Goal: Communication & Community: Answer question/provide support

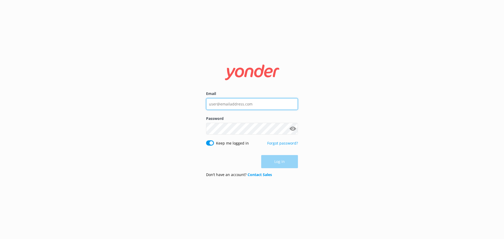
type input "[EMAIL_ADDRESS][DOMAIN_NAME]"
click at [279, 167] on div "Log in" at bounding box center [252, 161] width 92 height 13
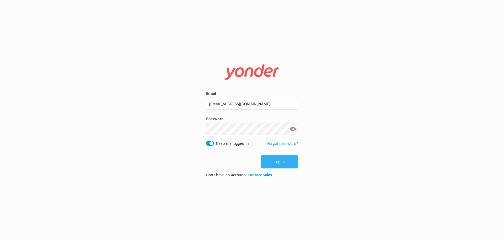
click at [278, 162] on button "Log in" at bounding box center [279, 161] width 37 height 13
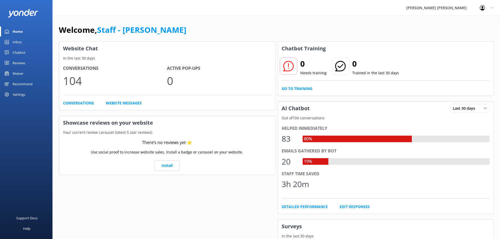
click at [17, 53] on div "Chatbot" at bounding box center [19, 52] width 13 height 10
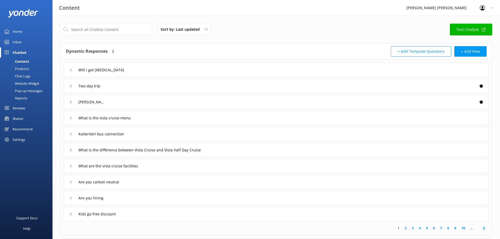
click at [28, 79] on div "Chat Logs" at bounding box center [16, 75] width 27 height 7
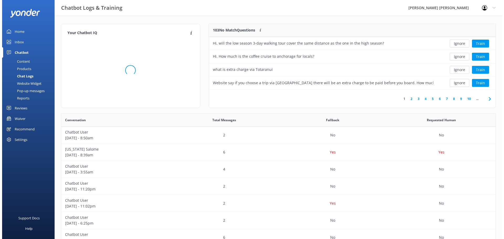
scroll to position [62, 282]
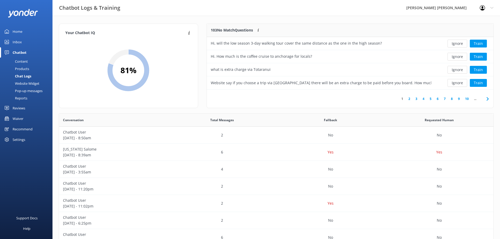
click at [25, 61] on div "Content" at bounding box center [15, 61] width 25 height 7
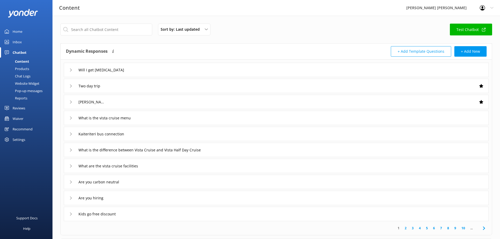
click at [16, 41] on div "Inbox" at bounding box center [17, 42] width 9 height 10
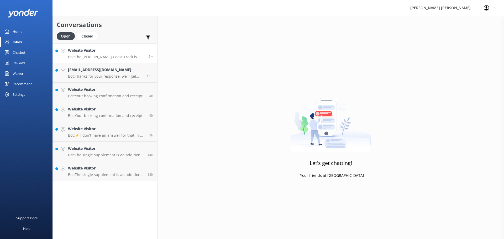
click at [116, 56] on p "Bot: The [PERSON_NAME] Coast Track is well-formed and easy to follow, and self-…" at bounding box center [106, 57] width 77 height 5
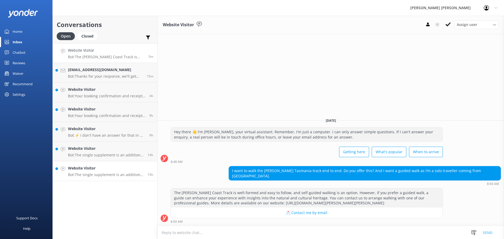
click at [98, 173] on p "Bot: The single supplement is an additional 30-50% charge, depending on availab…" at bounding box center [106, 174] width 76 height 5
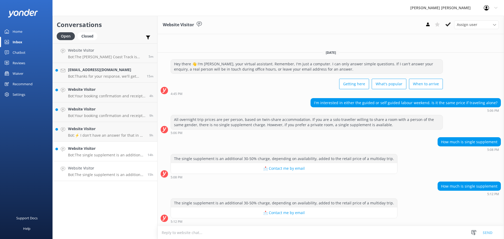
click at [90, 150] on h4 "Website Visitor" at bounding box center [106, 149] width 76 height 6
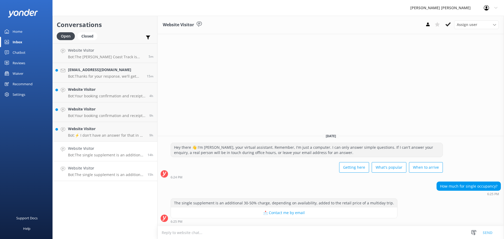
click at [93, 171] on div "Website Visitor Bot: The single supplement is an additional 30-50% charge, depe…" at bounding box center [106, 171] width 76 height 12
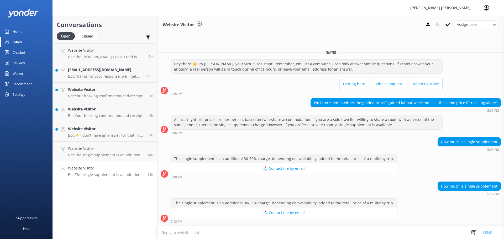
click at [119, 174] on p "Bot: The single supplement is an additional 30-50% charge, depending on availab…" at bounding box center [106, 174] width 76 height 5
click at [448, 25] on use at bounding box center [447, 24] width 5 height 4
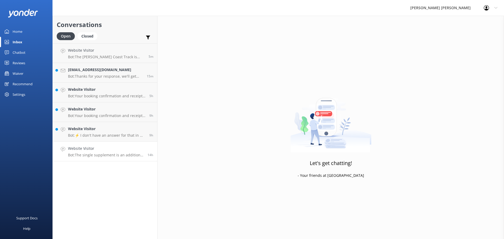
click at [98, 152] on div "Website Visitor Bot: The single supplement is an additional 30-50% charge, depe…" at bounding box center [106, 152] width 76 height 12
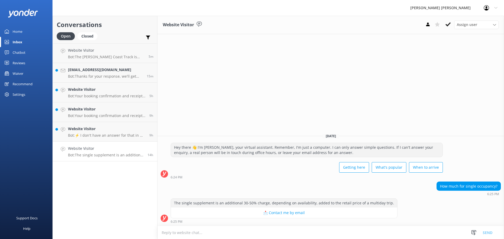
drag, startPoint x: 446, startPoint y: 25, endPoint x: 436, endPoint y: 29, distance: 10.2
click at [446, 25] on use at bounding box center [447, 24] width 5 height 4
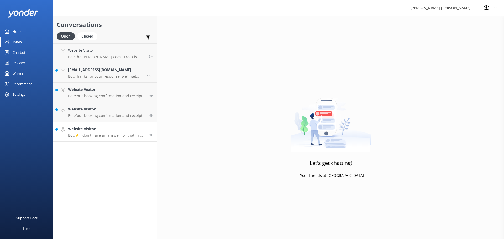
click at [109, 134] on p "Bot: ⚡ I don't have an answer for that in my knowledge base. Please try and rep…" at bounding box center [106, 135] width 77 height 5
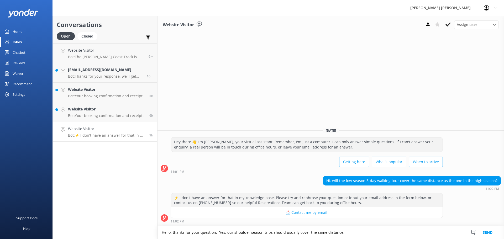
drag, startPoint x: 294, startPoint y: 232, endPoint x: 282, endPoint y: 232, distance: 12.6
click at [282, 232] on textarea "Hello, thanks for your question. Yes, our shoulder season trips should usually …" at bounding box center [330, 232] width 346 height 13
click at [339, 232] on textarea "Hello, thanks for your question. Yes, our shoulder season trips should cover th…" at bounding box center [330, 232] width 346 height 13
type textarea "Hello, thanks for your question. Yes, our shoulder season trips should cover th…"
click at [488, 233] on button "Send" at bounding box center [487, 232] width 20 height 13
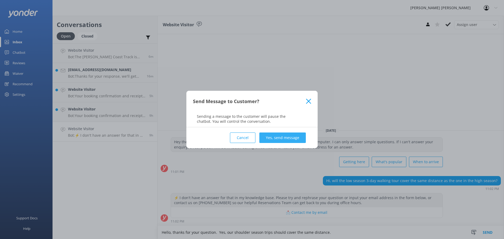
click at [290, 139] on button "Yes, send message" at bounding box center [282, 137] width 46 height 10
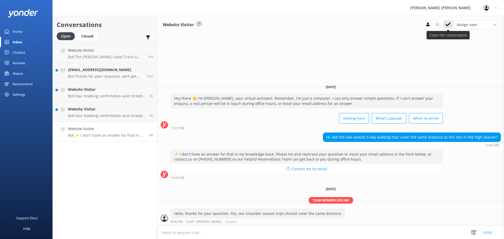
click at [447, 23] on icon at bounding box center [447, 24] width 5 height 5
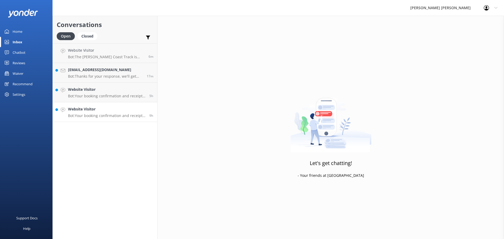
click at [112, 115] on p "Bot: Your booking confirmation and receipt may take up to 30 minutes to reach y…" at bounding box center [106, 115] width 77 height 5
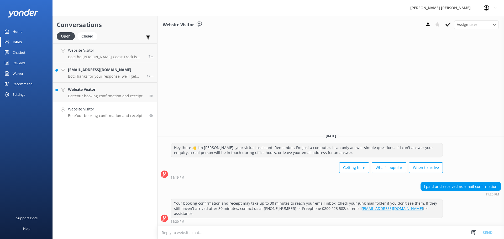
drag, startPoint x: 446, startPoint y: 25, endPoint x: 443, endPoint y: 27, distance: 3.7
click at [447, 25] on icon at bounding box center [447, 24] width 5 height 5
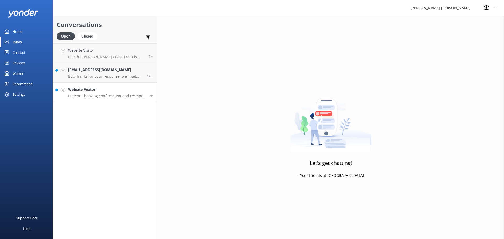
click at [100, 91] on h4 "Website Visitor" at bounding box center [106, 90] width 77 height 6
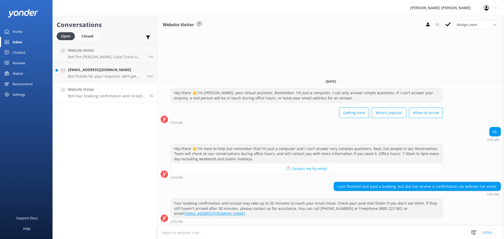
click at [96, 96] on p "Bot: Your booking confirmation and receipt may take up to 30 minutes to reach y…" at bounding box center [106, 96] width 77 height 5
click at [105, 91] on h4 "Website Visitor" at bounding box center [106, 90] width 77 height 6
click at [179, 234] on textarea at bounding box center [330, 232] width 346 height 13
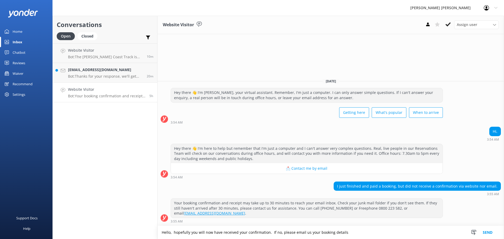
click at [307, 233] on textarea "Hello, hopefully you will now have received your confirmation. If no, please em…" at bounding box center [330, 232] width 346 height 13
click at [340, 232] on textarea "Hello, hopefully you will now have received your confirmation. If no, please em…" at bounding box center [330, 232] width 346 height 13
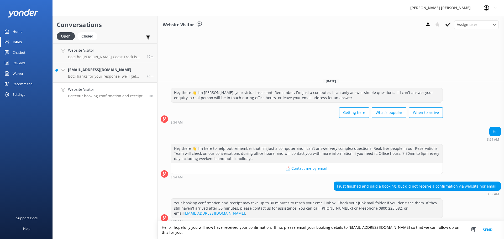
click at [277, 233] on textarea "Hello, hopefully you will now have received your confirmation. If no, please em…" at bounding box center [330, 230] width 346 height 18
type textarea "Hello, hopefully you will now have received your confirmation. If not, please e…"
click at [488, 232] on button "Send" at bounding box center [487, 230] width 20 height 18
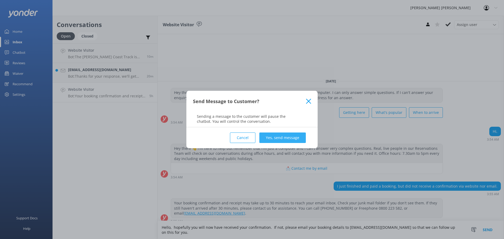
click at [279, 136] on button "Yes, send message" at bounding box center [282, 137] width 46 height 10
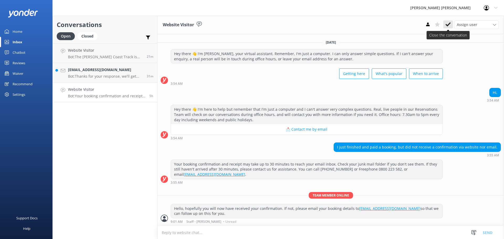
click at [447, 26] on use at bounding box center [447, 24] width 5 height 4
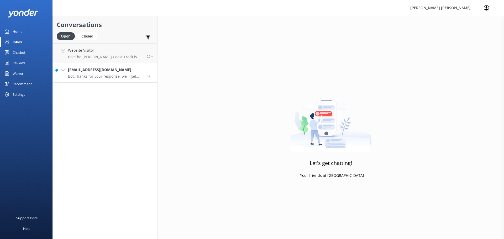
click at [92, 74] on p "Bot: Thanks for your response, we'll get back to you as soon as we can during o…" at bounding box center [105, 76] width 75 height 5
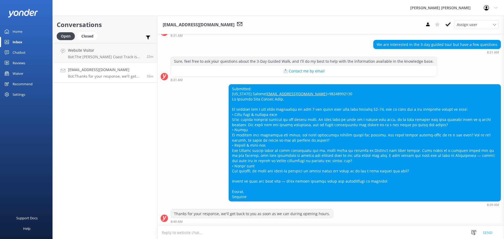
scroll to position [117, 0]
click at [188, 234] on textarea at bounding box center [330, 232] width 346 height 13
type textarea "Responded via email"
click at [486, 233] on button "Send" at bounding box center [487, 232] width 20 height 13
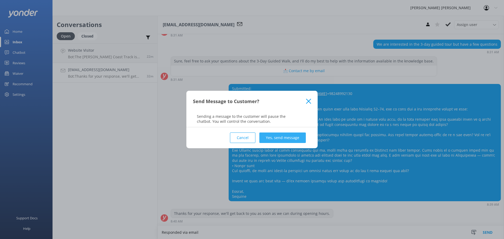
click at [284, 139] on button "Yes, send message" at bounding box center [282, 137] width 46 height 10
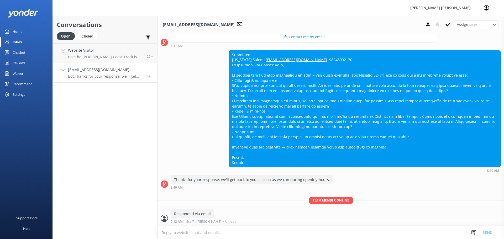
scroll to position [151, 0]
drag, startPoint x: 446, startPoint y: 24, endPoint x: 429, endPoint y: 24, distance: 17.3
click at [447, 24] on icon at bounding box center [447, 24] width 5 height 5
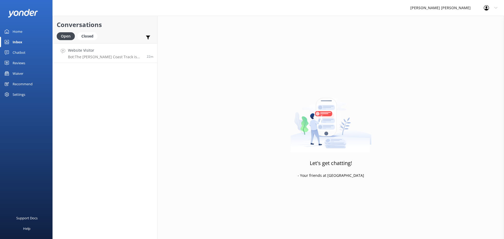
click at [117, 54] on div "Website Visitor Bot: The [PERSON_NAME] Coast Track is well-formed and easy to f…" at bounding box center [105, 52] width 75 height 11
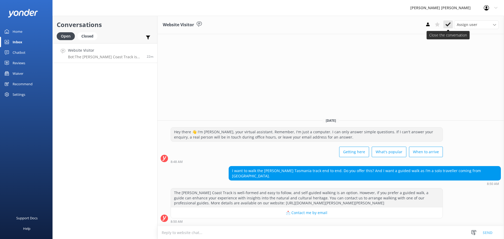
click at [445, 25] on use at bounding box center [447, 24] width 5 height 4
